Goal: Task Accomplishment & Management: Manage account settings

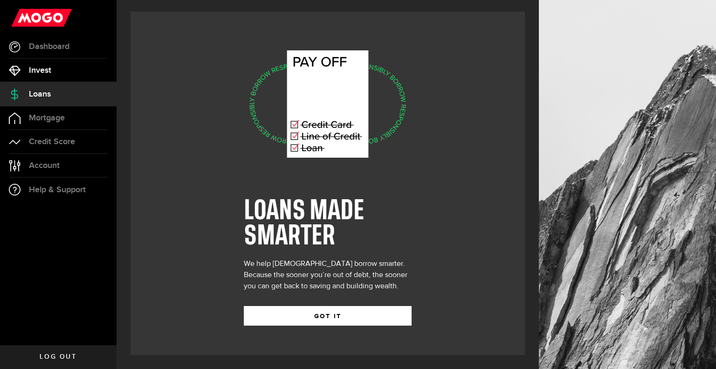
click at [40, 75] on span "Invest" at bounding box center [40, 70] width 22 height 8
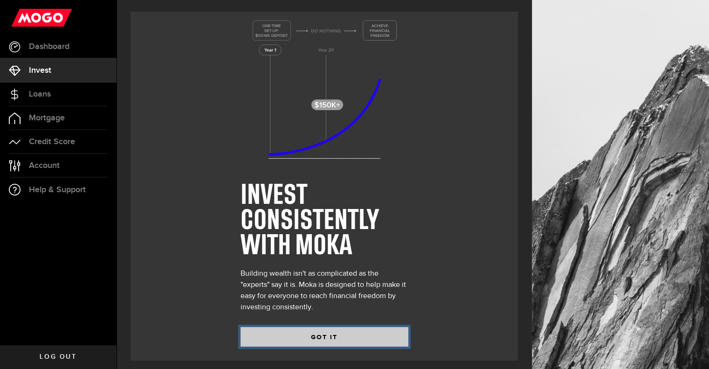
click at [285, 339] on button "GOT IT" at bounding box center [324, 337] width 168 height 20
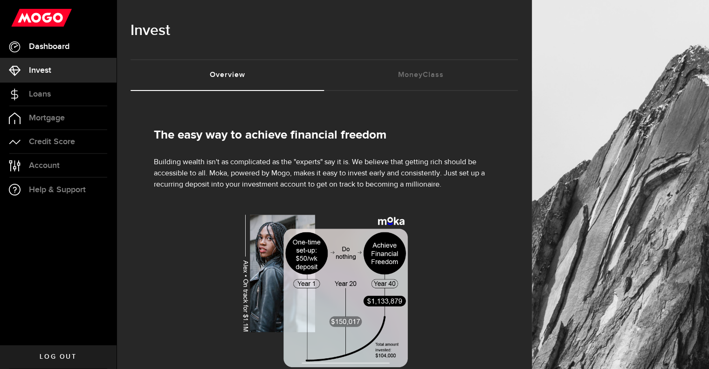
click at [34, 43] on span "Dashboard" at bounding box center [49, 46] width 41 height 8
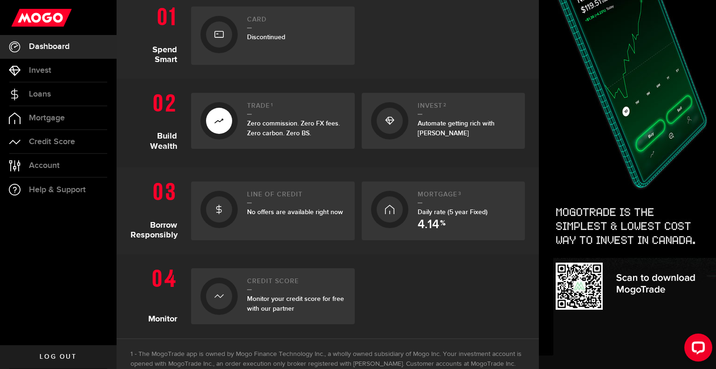
scroll to position [317, 0]
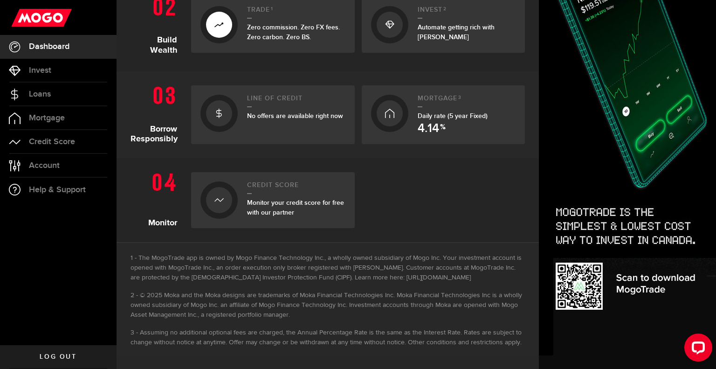
click at [597, 279] on img at bounding box center [627, 130] width 177 height 478
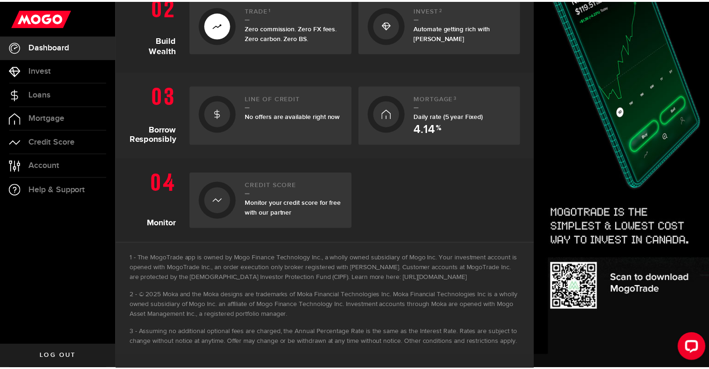
scroll to position [0, 0]
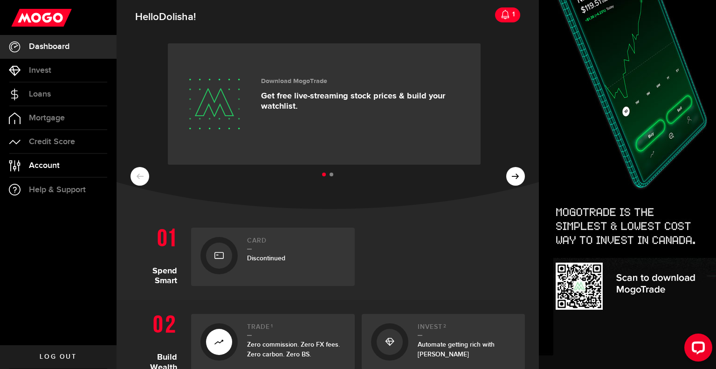
click at [48, 170] on span "Account" at bounding box center [44, 165] width 31 height 8
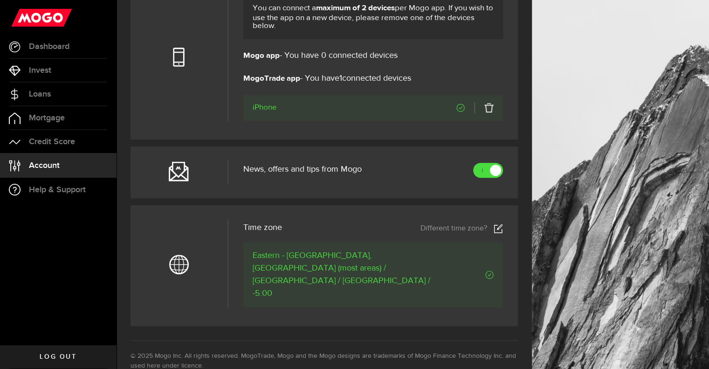
scroll to position [494, 0]
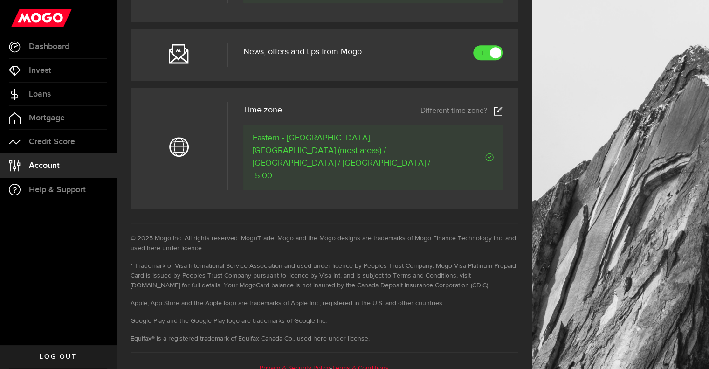
click at [62, 352] on link "Log out" at bounding box center [58, 356] width 116 height 23
